Goal: Task Accomplishment & Management: Manage account settings

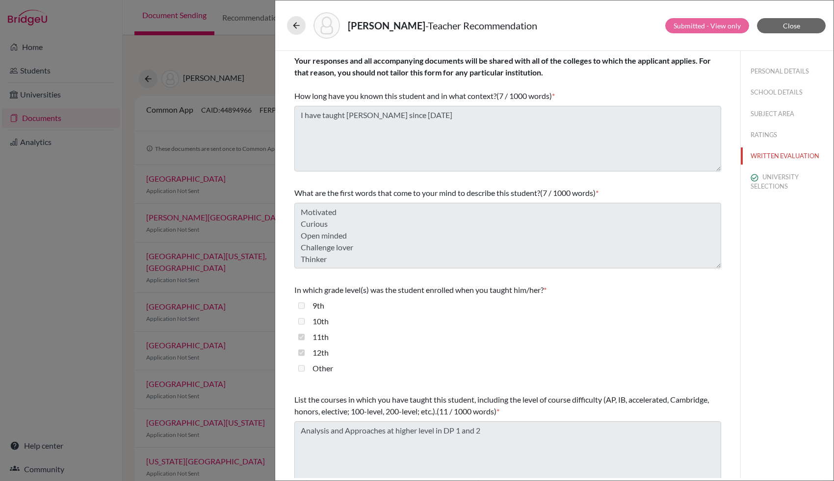
scroll to position [123, 0]
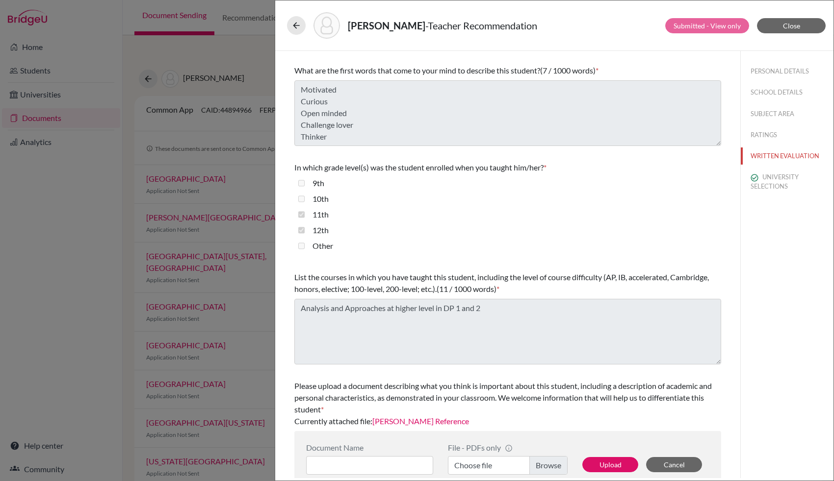
click at [207, 61] on div "Andrade, Gabriel - Teacher Recommendation Submitted - View only Close Your resp…" at bounding box center [417, 240] width 834 height 481
click at [292, 23] on icon at bounding box center [296, 26] width 10 height 10
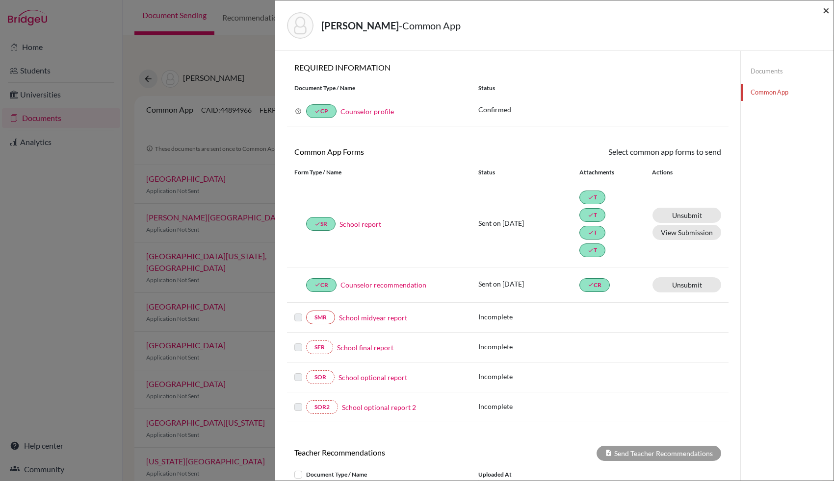
click at [829, 11] on span "×" at bounding box center [825, 10] width 7 height 14
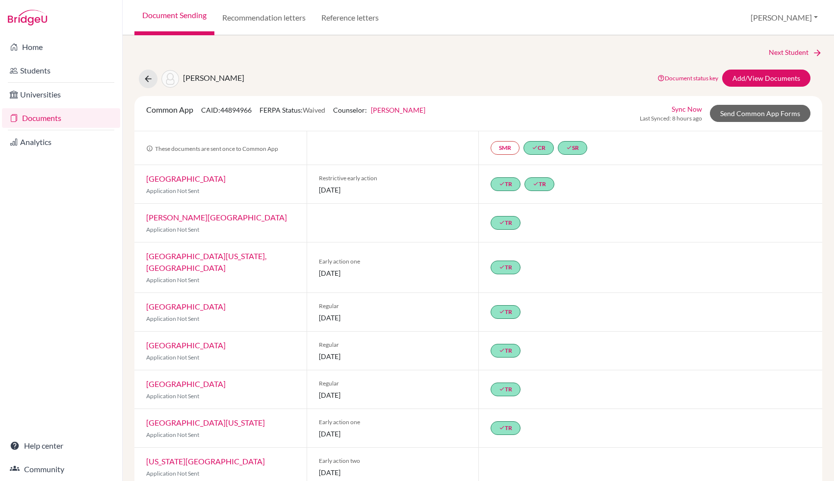
click at [21, 123] on link "Documents" at bounding box center [61, 118] width 118 height 20
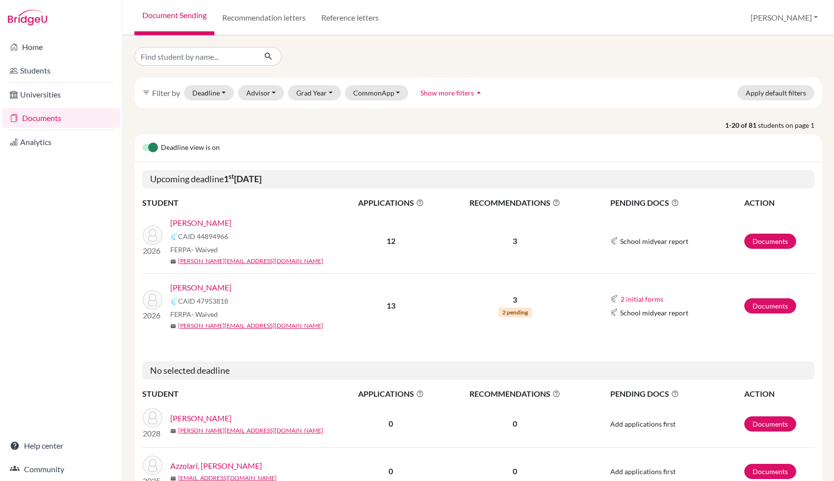
click at [219, 288] on link "[PERSON_NAME]" at bounding box center [200, 288] width 61 height 12
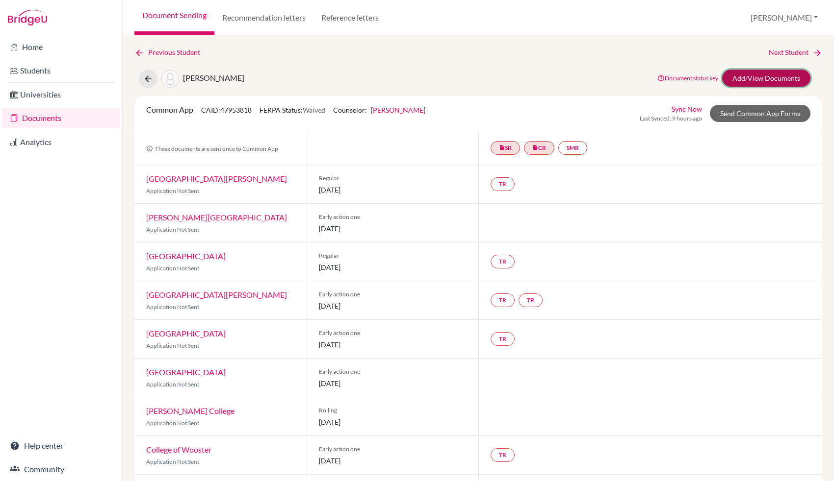
click at [749, 79] on link "Add/View Documents" at bounding box center [766, 78] width 88 height 17
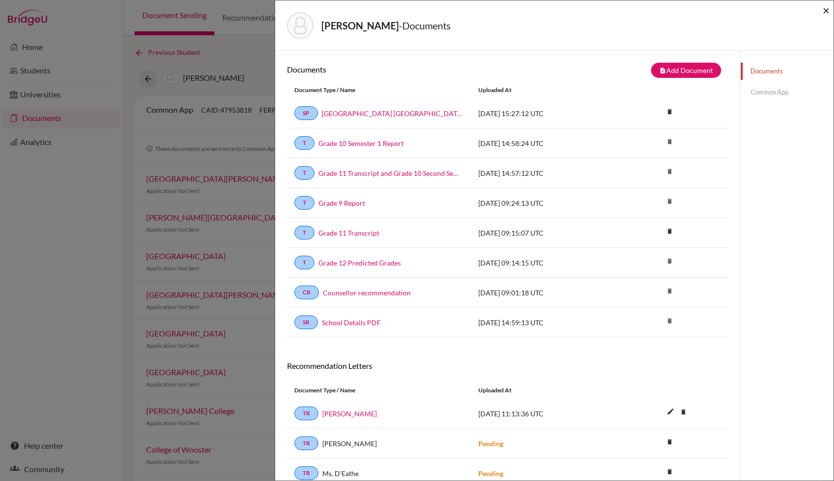
click at [823, 12] on span "×" at bounding box center [825, 10] width 7 height 14
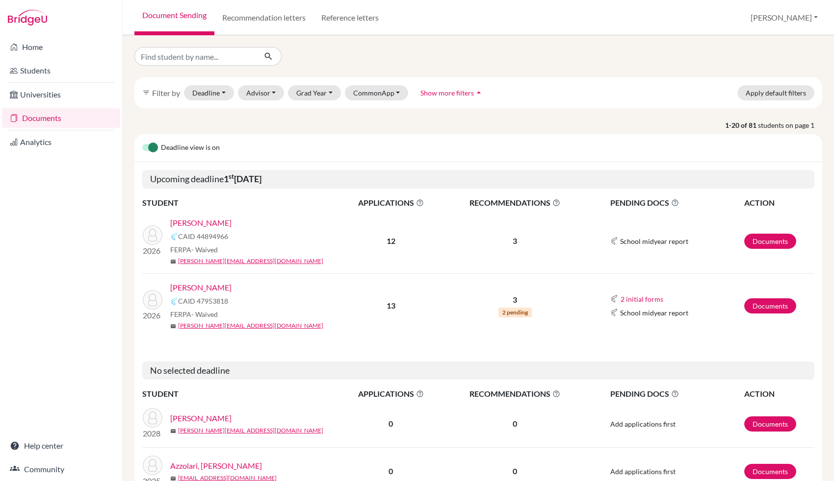
click at [221, 286] on link "[PERSON_NAME]" at bounding box center [200, 288] width 61 height 12
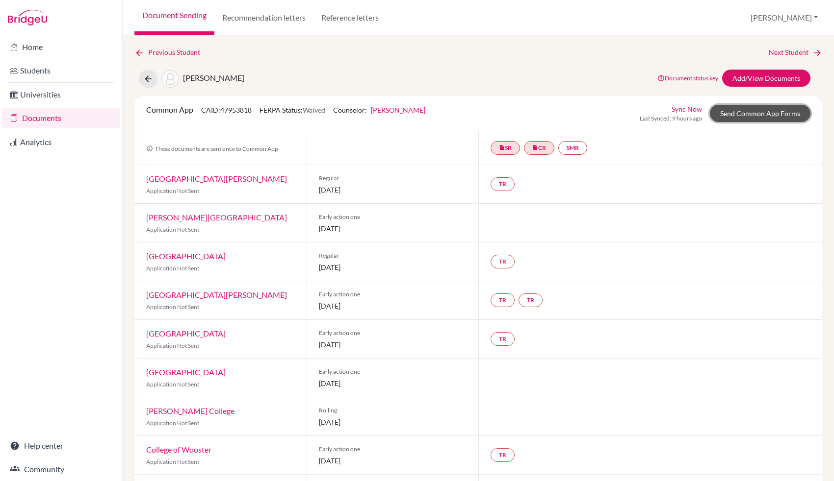
click at [749, 110] on link "Send Common App Forms" at bounding box center [759, 113] width 101 height 17
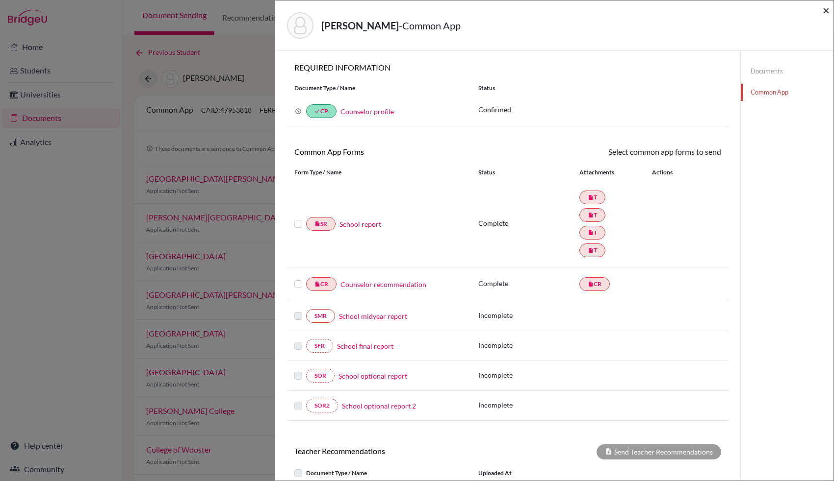
click at [827, 11] on span "×" at bounding box center [825, 10] width 7 height 14
